Goal: Information Seeking & Learning: Learn about a topic

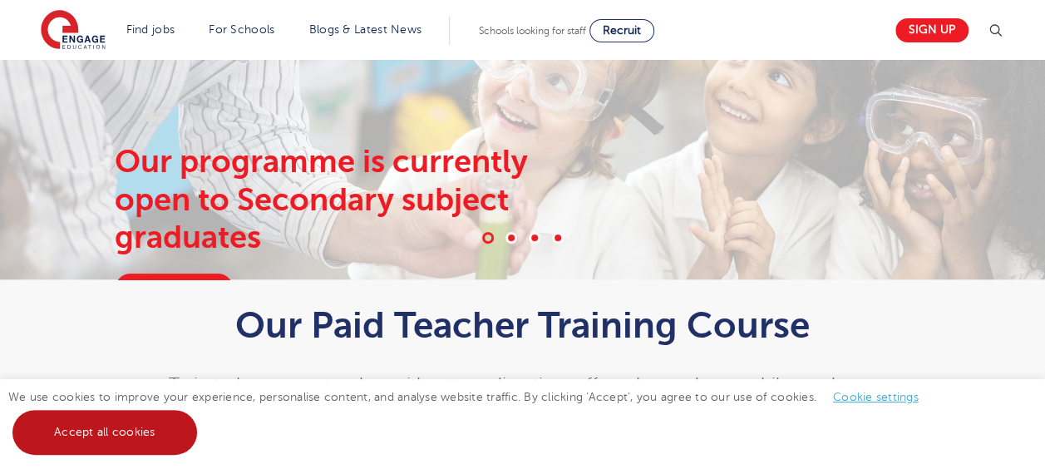
click at [158, 431] on link "Accept all cookies" at bounding box center [104, 432] width 185 height 45
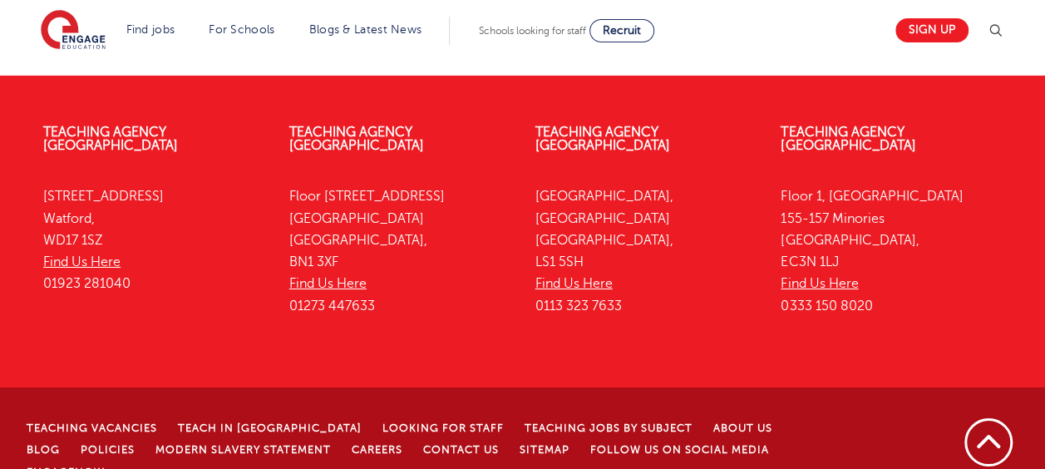
scroll to position [2742, 0]
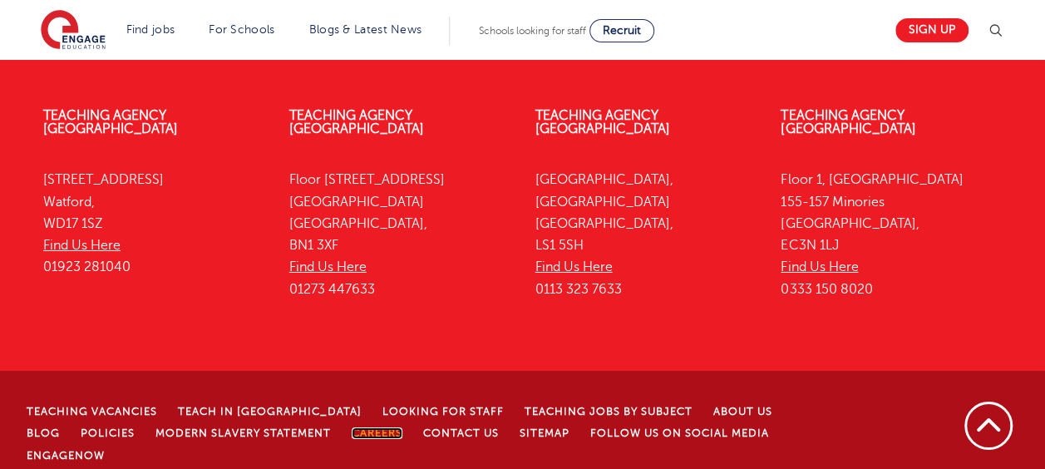
click at [352, 427] on link "Careers" at bounding box center [377, 433] width 51 height 12
click at [557, 406] on link "Teaching jobs by subject" at bounding box center [609, 412] width 168 height 12
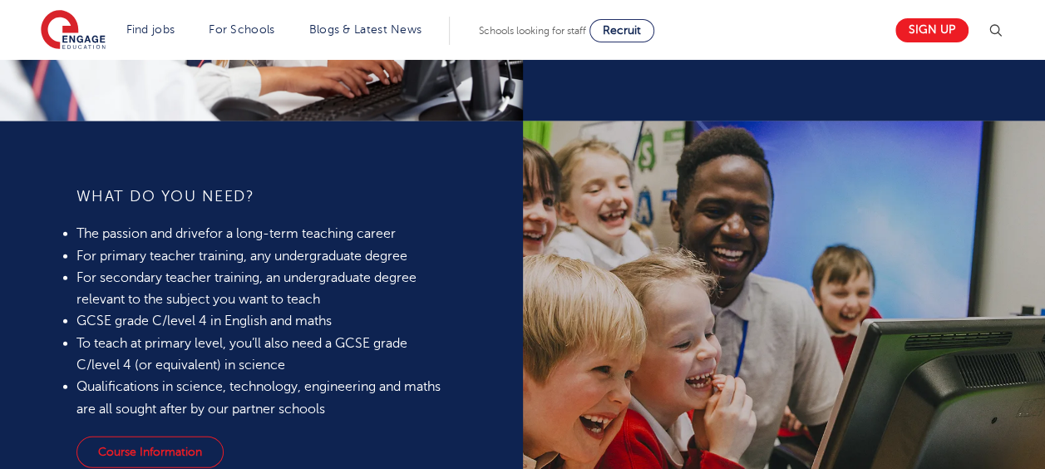
scroll to position [1445, 0]
click at [148, 448] on link "Course Information" at bounding box center [149, 452] width 147 height 32
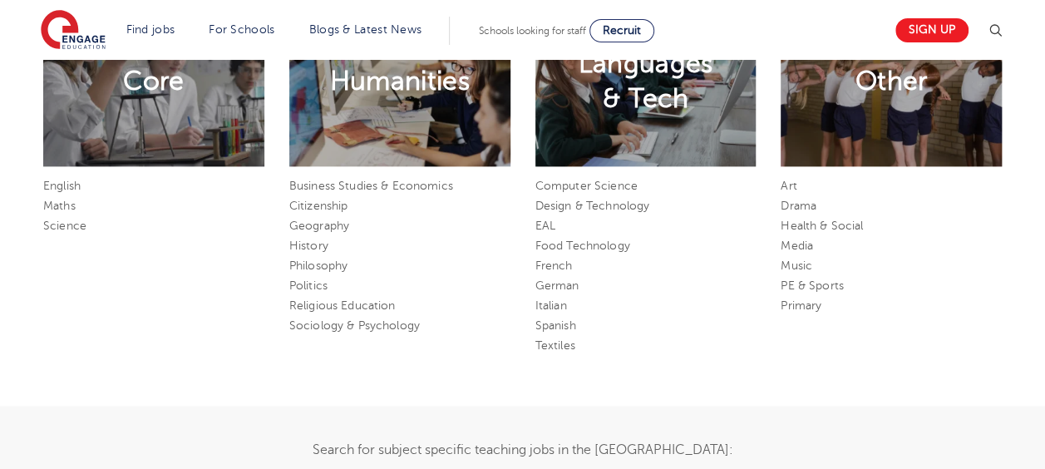
scroll to position [836, 0]
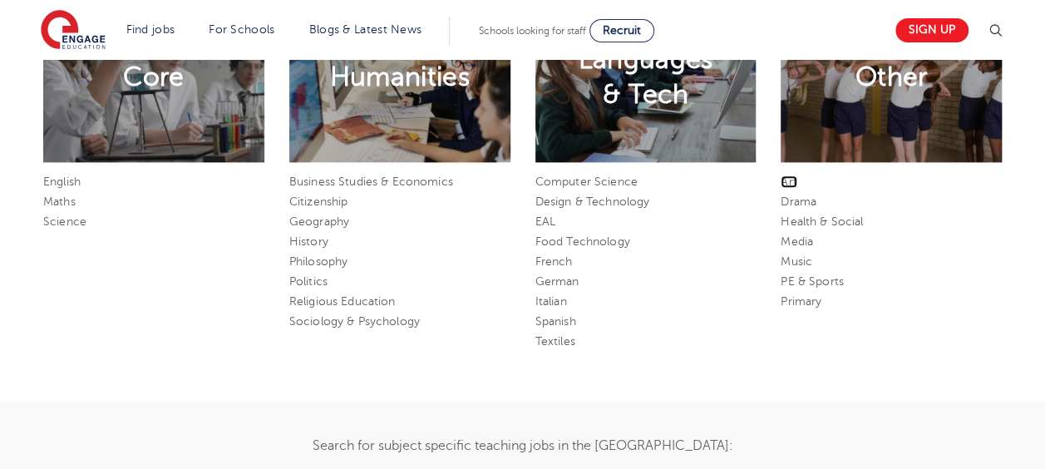
click at [791, 178] on link "Art" at bounding box center [789, 181] width 16 height 12
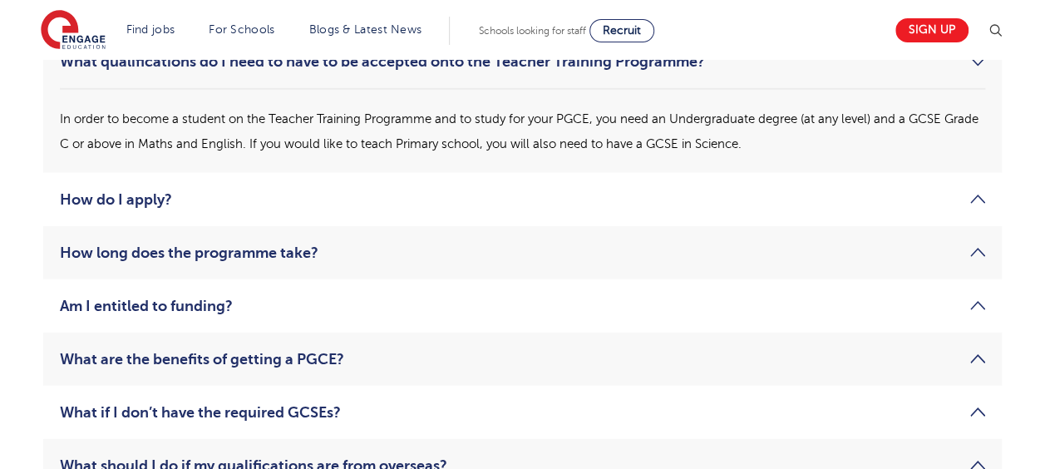
scroll to position [2394, 0]
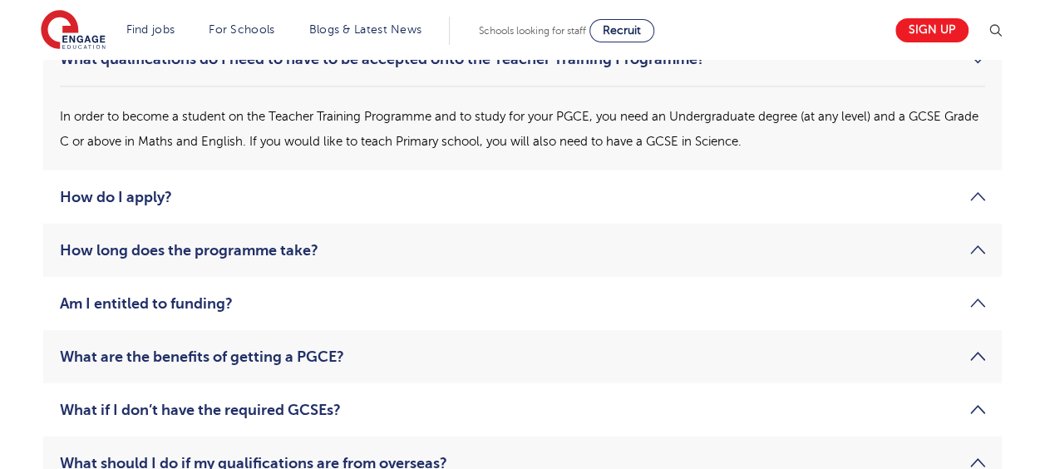
click at [715, 197] on link "How do I apply?" at bounding box center [522, 197] width 925 height 20
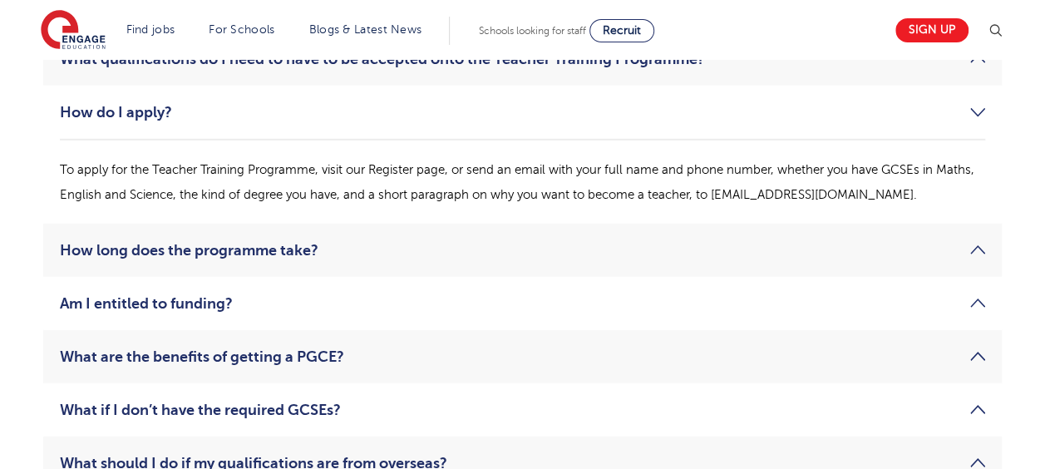
click at [603, 251] on link "How long does the programme take?" at bounding box center [522, 250] width 925 height 20
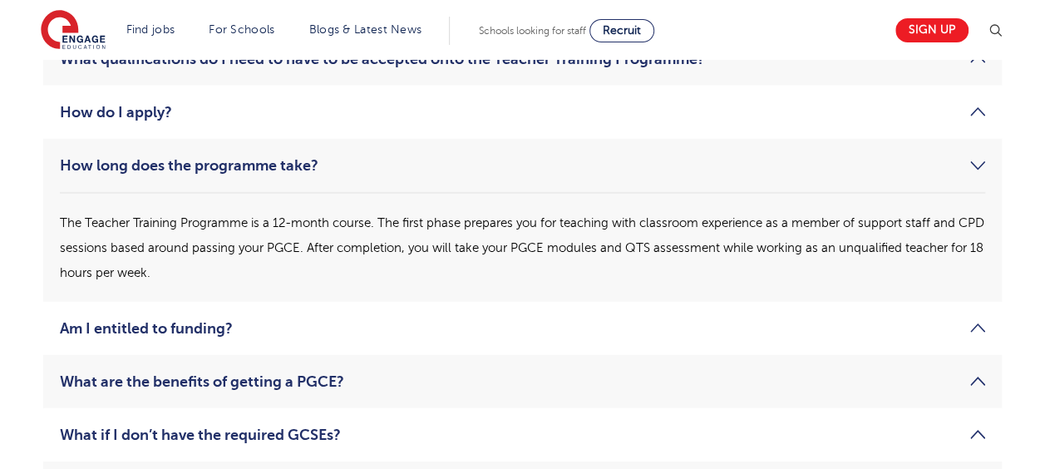
click at [549, 315] on li "Am I entitled to funding? The Teacher Training Programme is entirely funded for…" at bounding box center [522, 328] width 959 height 53
click at [552, 328] on link "Am I entitled to funding?" at bounding box center [522, 328] width 925 height 20
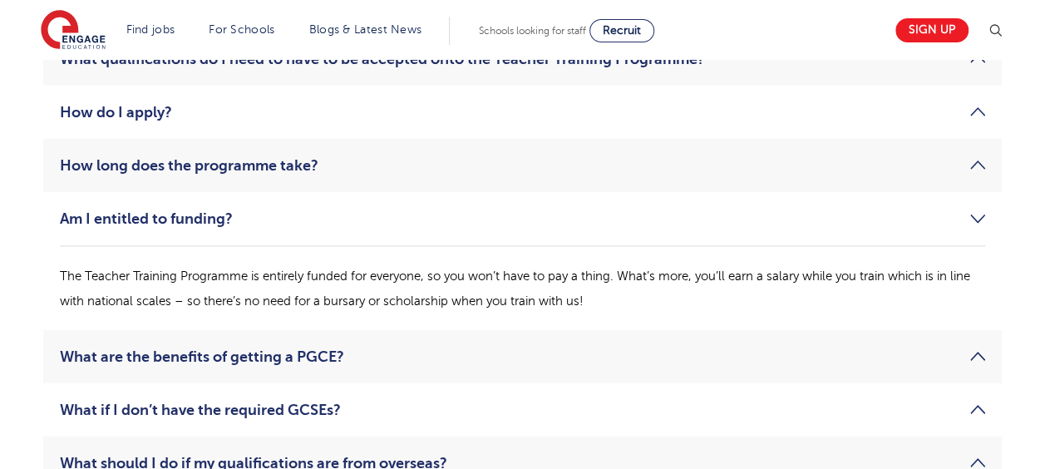
click at [564, 349] on link "What are the benefits of getting a PGCE?" at bounding box center [522, 357] width 925 height 20
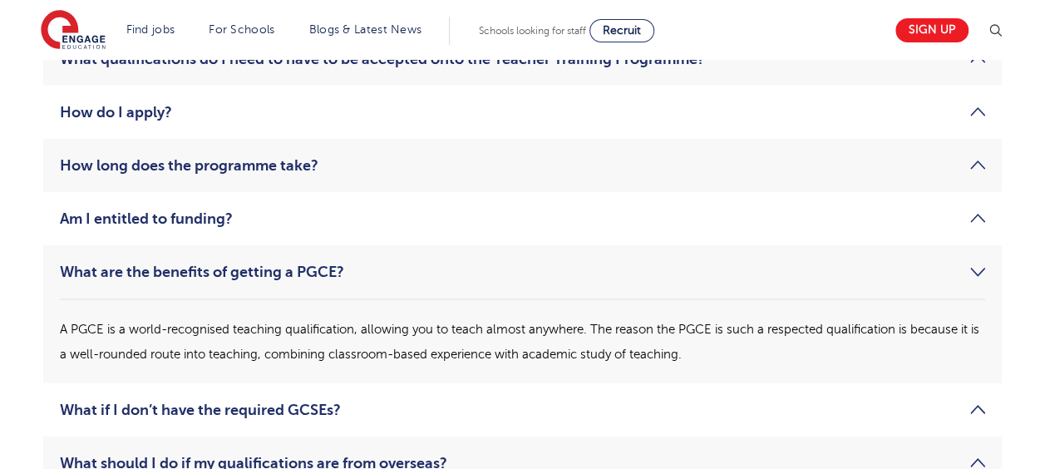
click at [590, 292] on li "What are the benefits of getting a PGCE? A PGCE is a world-recognised teaching …" at bounding box center [522, 314] width 959 height 138
click at [482, 392] on li "What if I don’t have the required GCSEs? If you didn’t get the necessary qualif…" at bounding box center [522, 409] width 959 height 53
click at [486, 396] on li "What if I don’t have the required GCSEs? If you didn’t get the necessary qualif…" at bounding box center [522, 409] width 959 height 53
click at [545, 416] on link "What if I don’t have the required GCSEs?" at bounding box center [522, 410] width 925 height 20
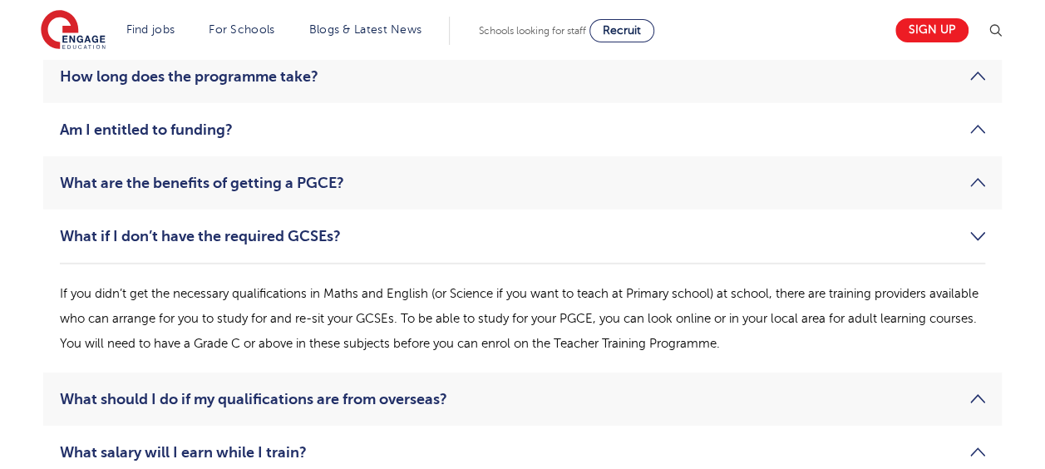
scroll to position [2487, 0]
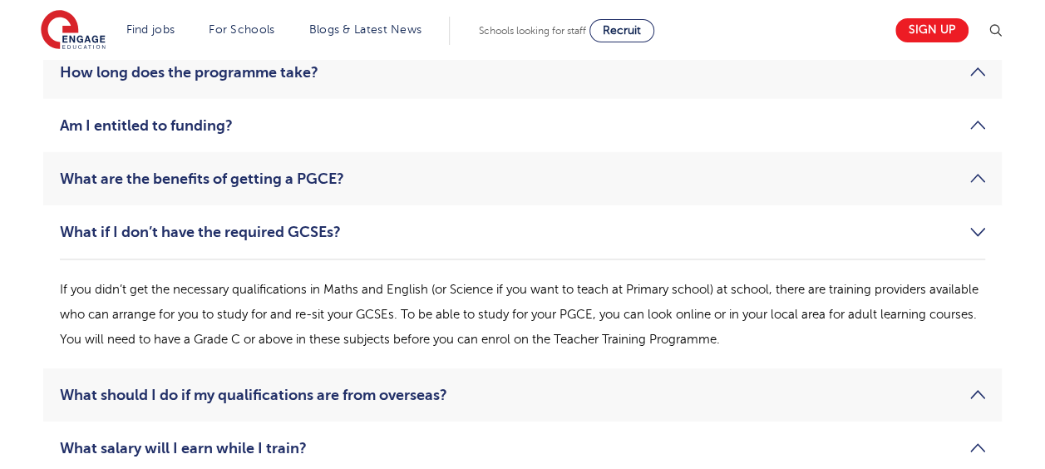
click at [628, 243] on li "What if I don’t have the required GCSEs? If you didn’t get the necessary qualif…" at bounding box center [522, 286] width 959 height 163
click at [978, 228] on link "What if I don’t have the required GCSEs?" at bounding box center [522, 232] width 925 height 20
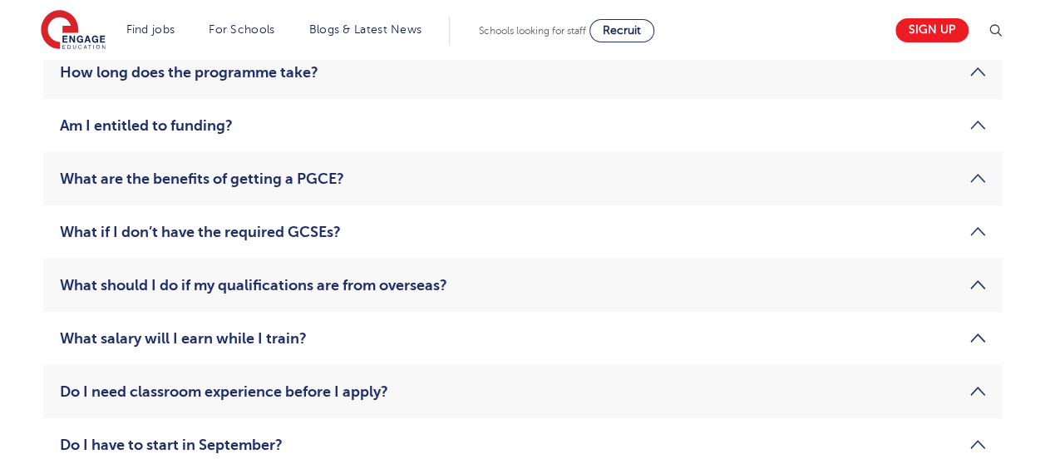
click at [582, 329] on link "What salary will I earn while I train?" at bounding box center [522, 338] width 925 height 20
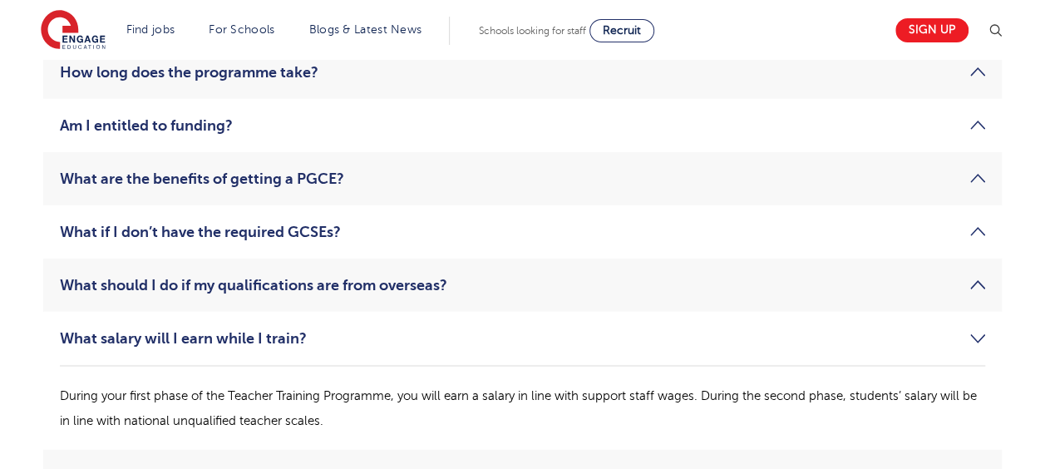
click at [582, 329] on link "What salary will I earn while I train?" at bounding box center [522, 338] width 925 height 20
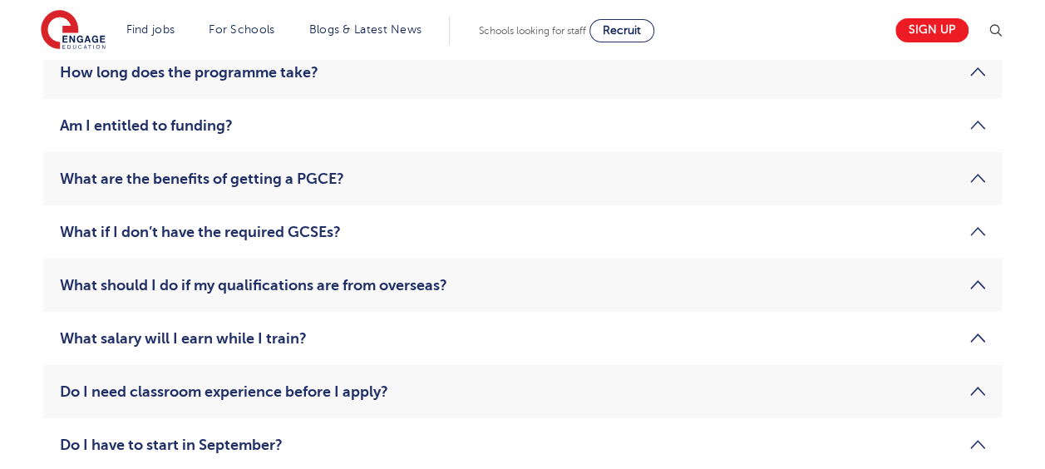
click at [515, 283] on link "What should I do if my qualifications are from overseas?" at bounding box center [522, 285] width 925 height 20
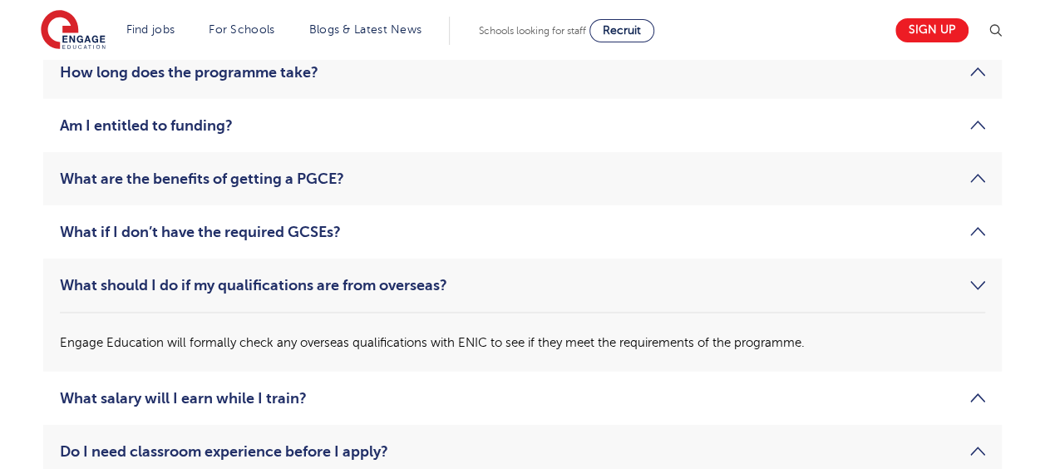
click at [515, 283] on link "What should I do if my qualifications are from overseas?" at bounding box center [522, 285] width 925 height 20
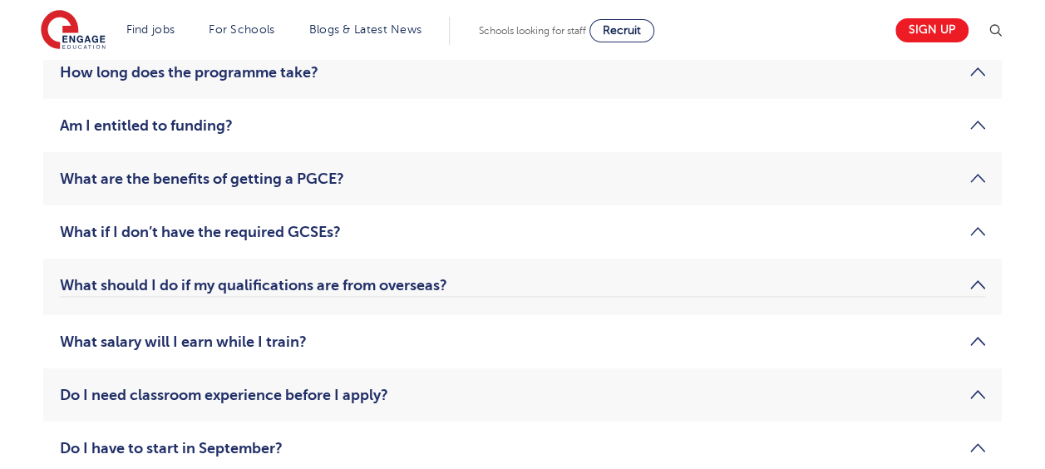
click at [515, 283] on link "What should I do if my qualifications are from overseas?" at bounding box center [522, 285] width 925 height 20
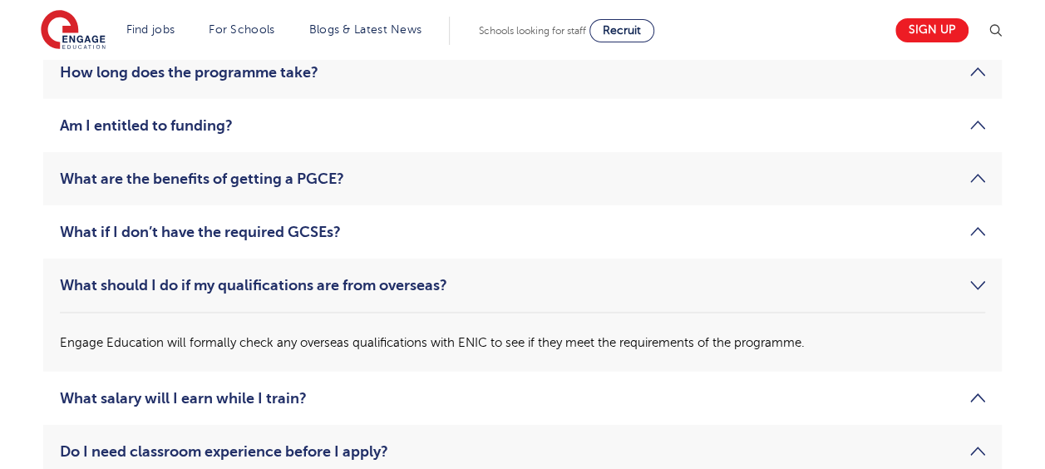
click at [509, 288] on link "What should I do if my qualifications are from overseas?" at bounding box center [522, 285] width 925 height 20
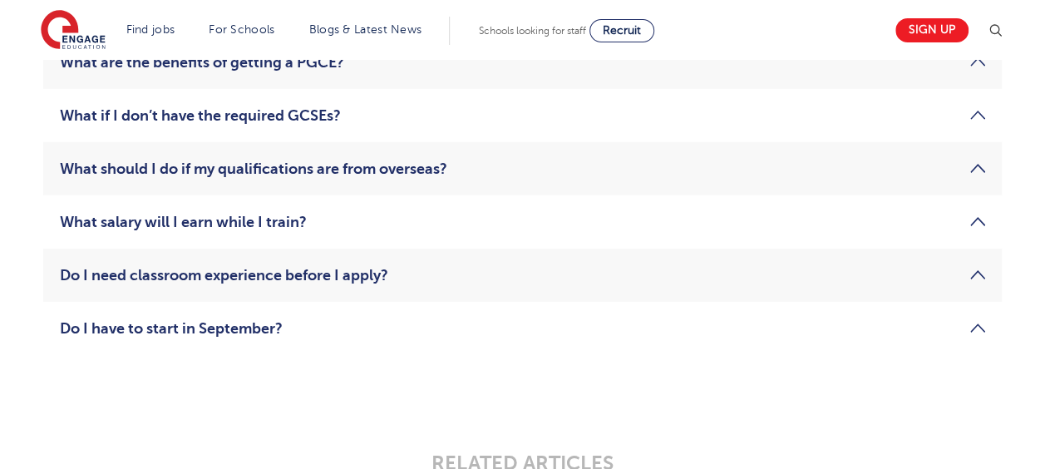
scroll to position [2606, 0]
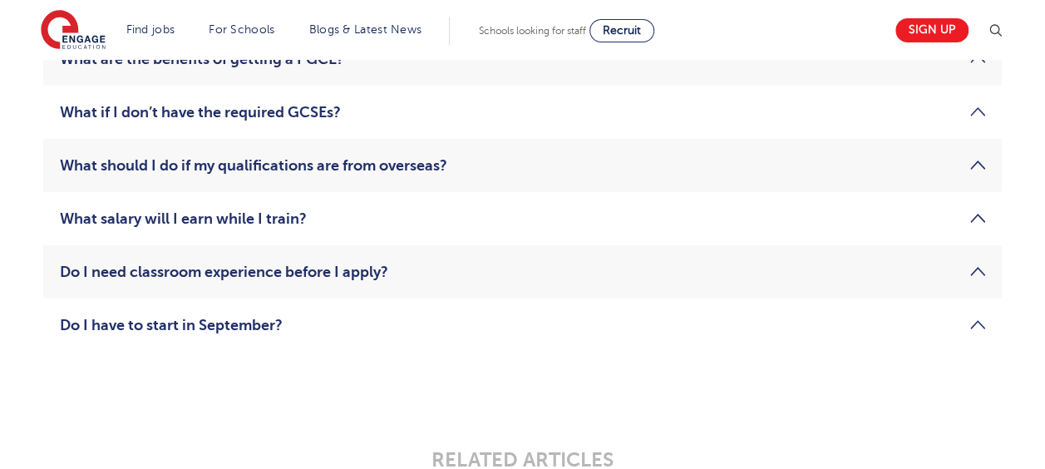
click at [525, 325] on link "Do I have to start in September?" at bounding box center [522, 325] width 925 height 20
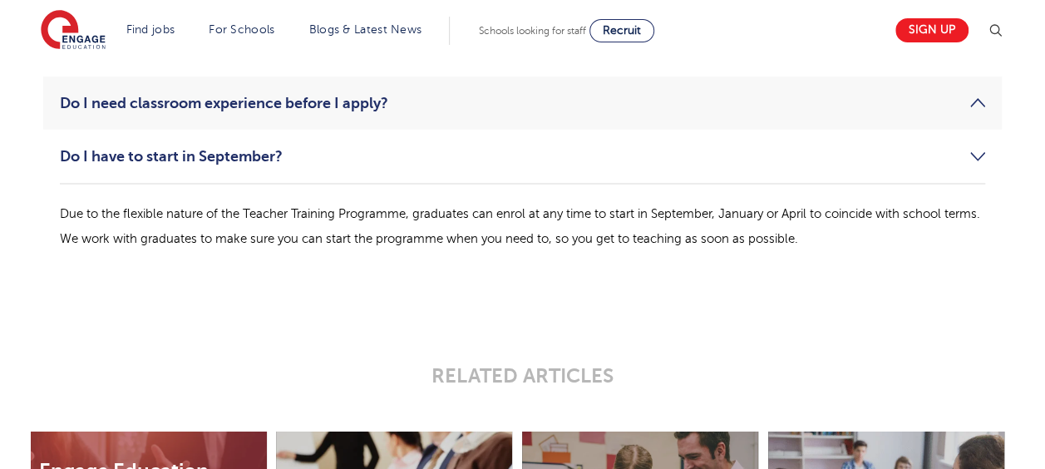
scroll to position [2779, 0]
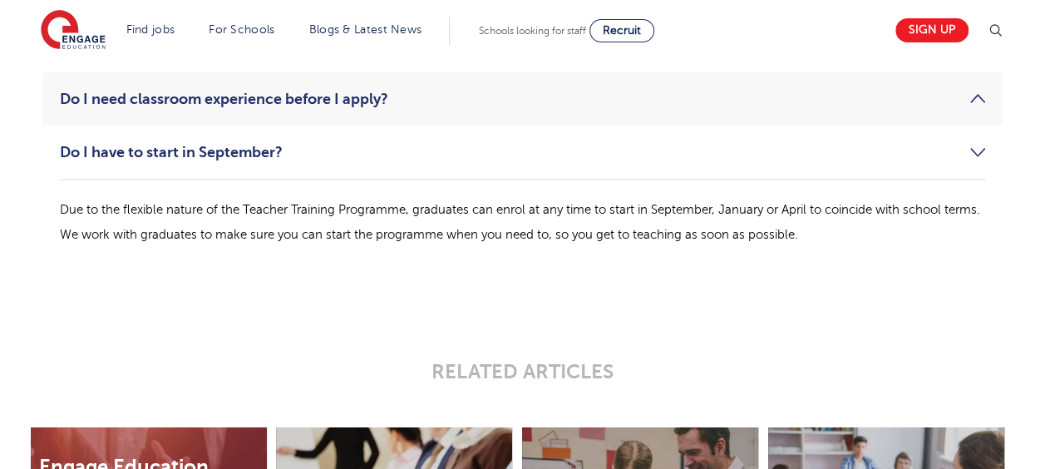
click at [602, 155] on link "Do I have to start in September?" at bounding box center [522, 152] width 925 height 20
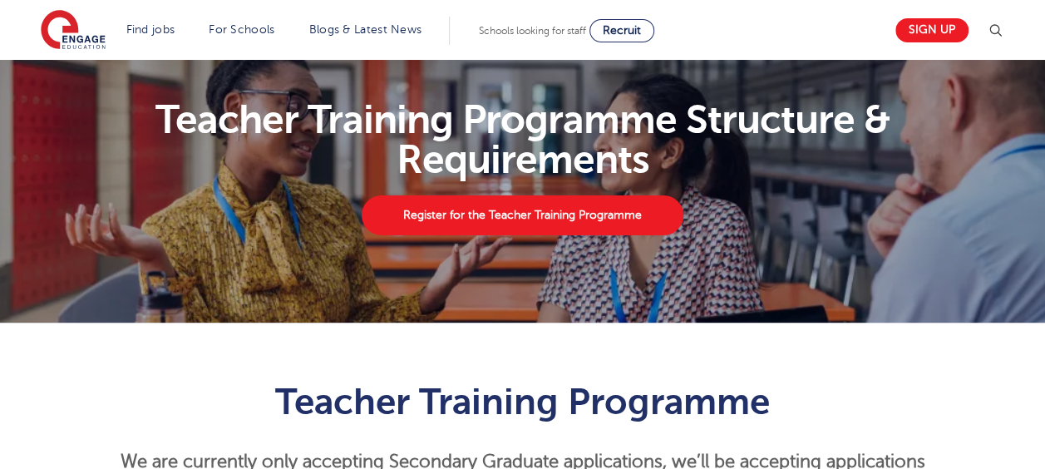
scroll to position [0, 0]
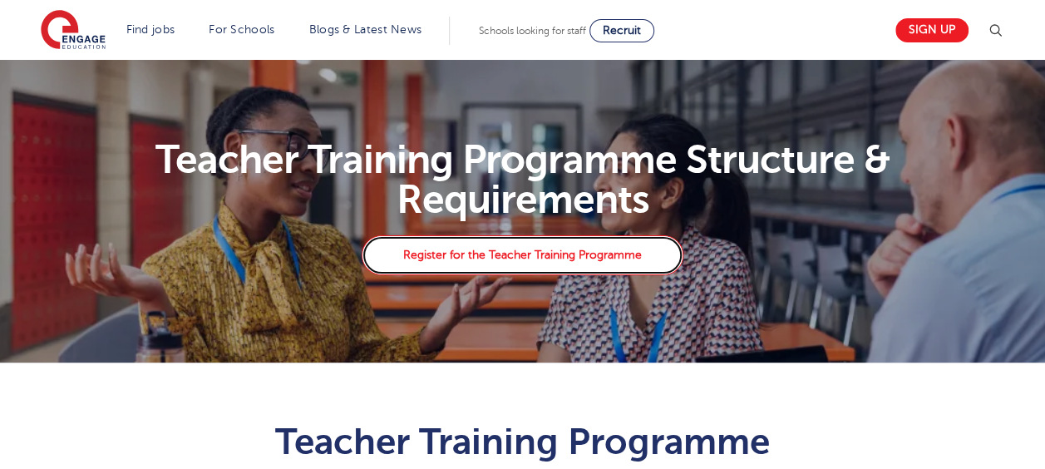
click at [574, 261] on link "Register for the Teacher Training Programme" at bounding box center [522, 255] width 321 height 40
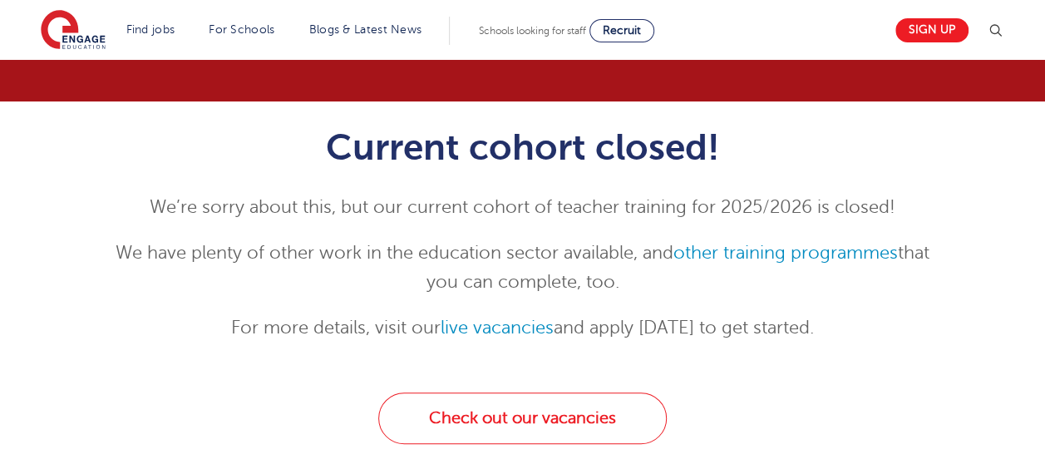
scroll to position [125, 0]
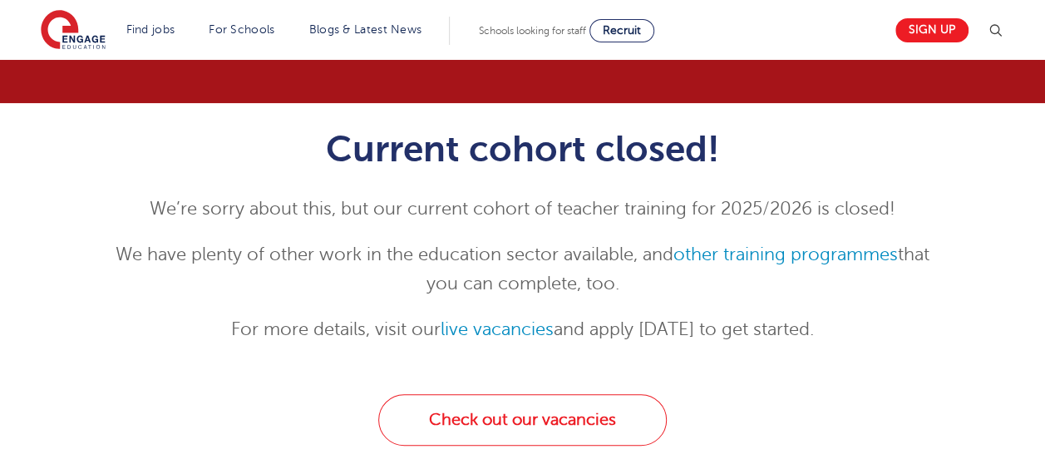
click at [574, 257] on p "We have plenty of other work in the education sector available, and other train…" at bounding box center [523, 269] width 816 height 58
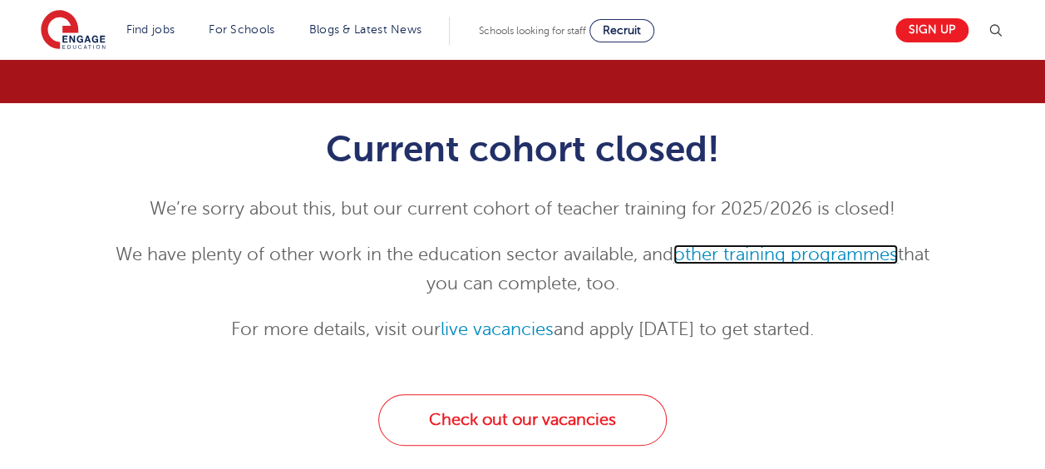
click at [737, 259] on link "other training programmes" at bounding box center [785, 254] width 224 height 20
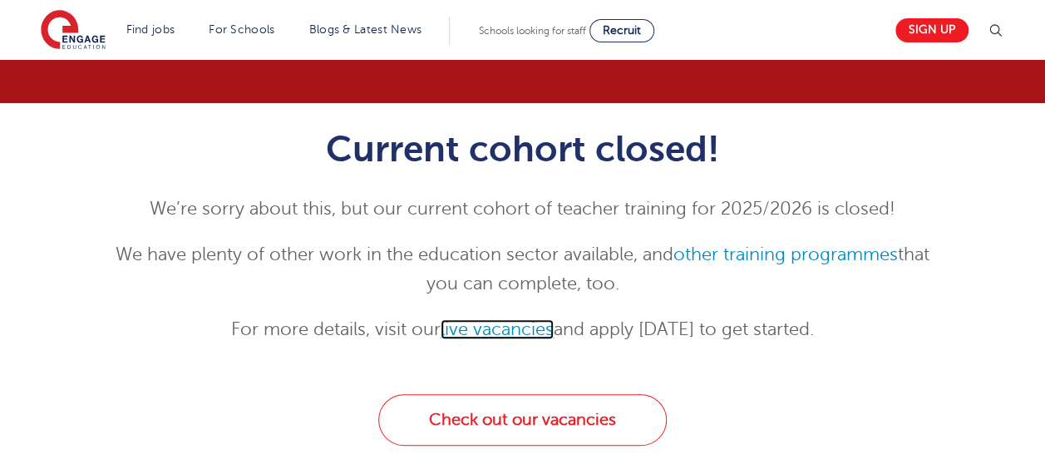
click at [484, 330] on link "live vacancies" at bounding box center [497, 329] width 113 height 20
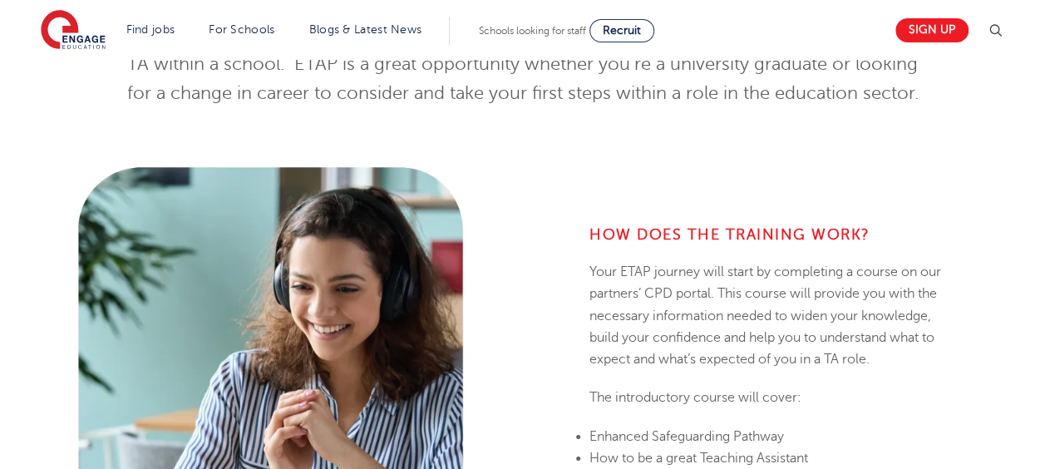
scroll to position [484, 0]
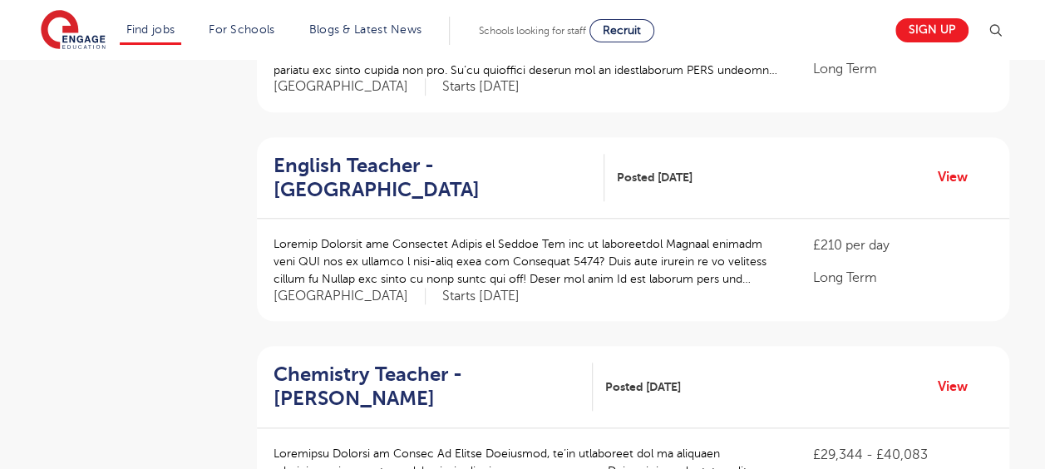
scroll to position [671, 0]
